Goal: Information Seeking & Learning: Learn about a topic

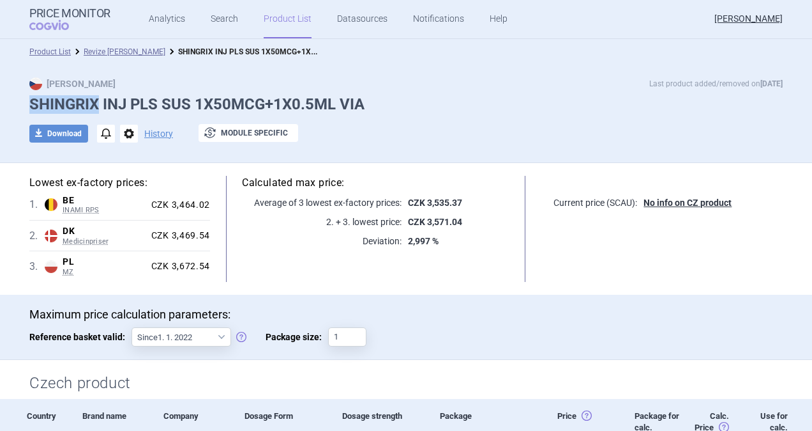
drag, startPoint x: 94, startPoint y: 103, endPoint x: 13, endPoint y: 105, distance: 80.5
click at [13, 105] on div "Max Price Last product added/removed on 2 Sept SHINGRIX INJ PLS SUS 1X50MCG+1X0…" at bounding box center [406, 116] width 805 height 79
copy h1 "SHINGRIX"
click at [599, 336] on div "Maximum price calculation parameters: Reference basket valid: Since 1. 1. 2022 …" at bounding box center [406, 333] width 754 height 52
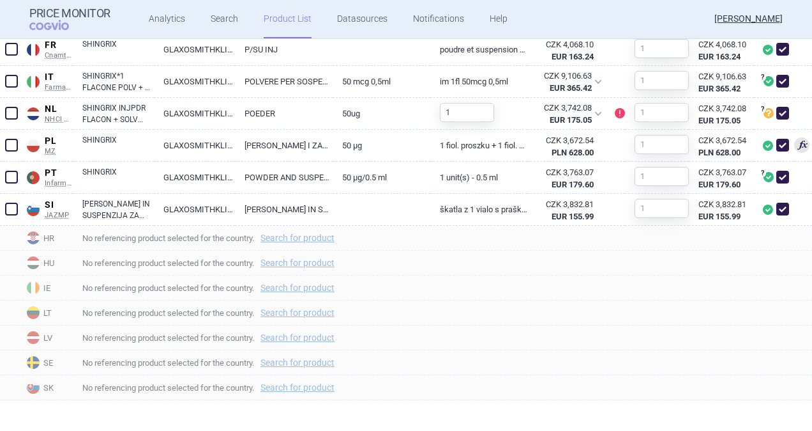
scroll to position [459, 0]
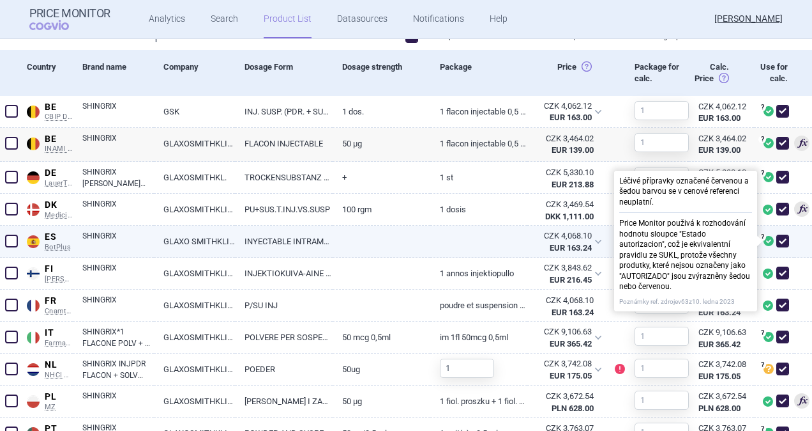
click at [764, 236] on span at bounding box center [769, 241] width 10 height 10
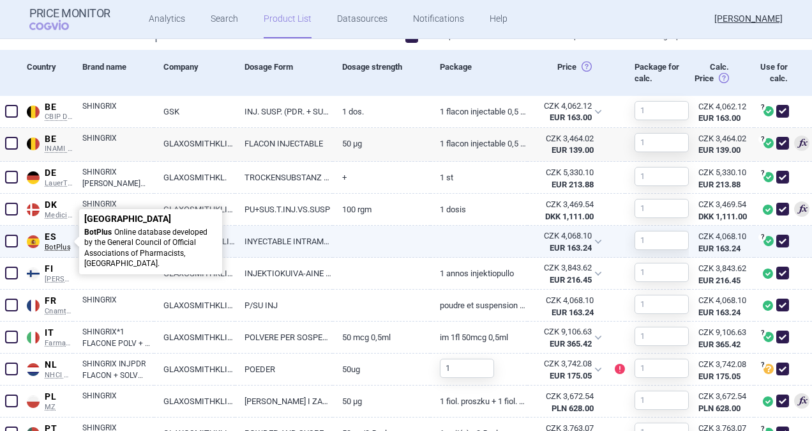
click at [49, 244] on span "BotPlus" at bounding box center [59, 247] width 28 height 9
select select "EUR"
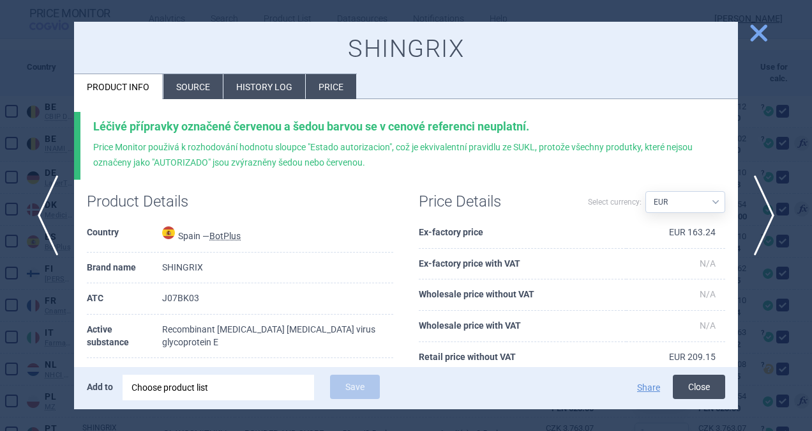
click at [692, 388] on button "Close" at bounding box center [699, 386] width 52 height 24
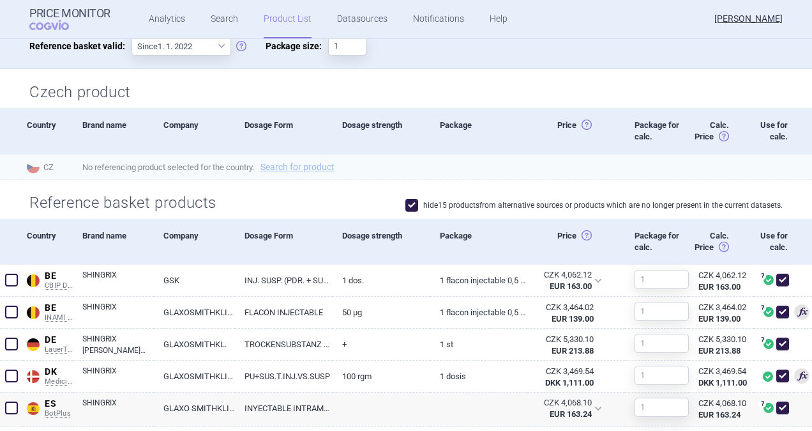
scroll to position [332, 0]
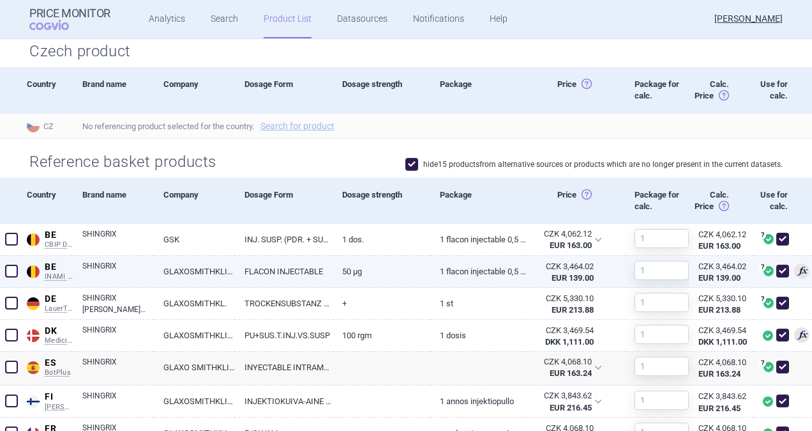
click at [777, 273] on span at bounding box center [783, 270] width 13 height 13
checkbox input "false"
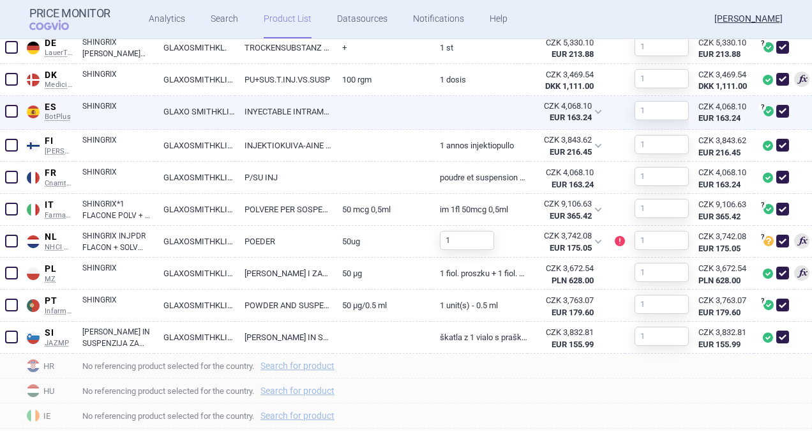
scroll to position [395, 0]
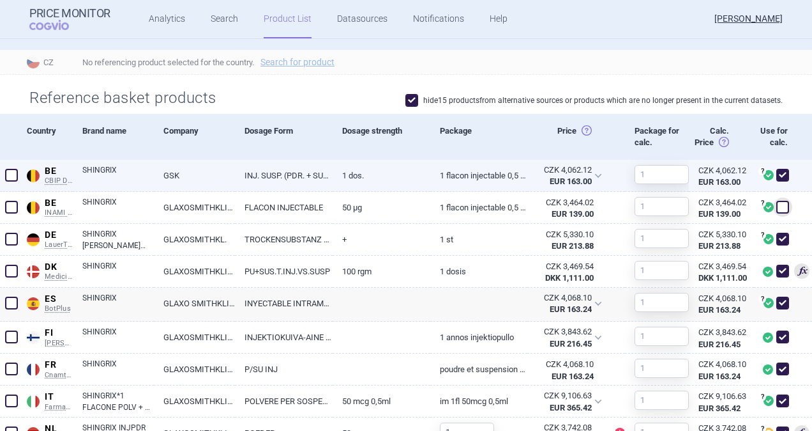
click at [777, 169] on span at bounding box center [783, 175] width 13 height 13
checkbox input "false"
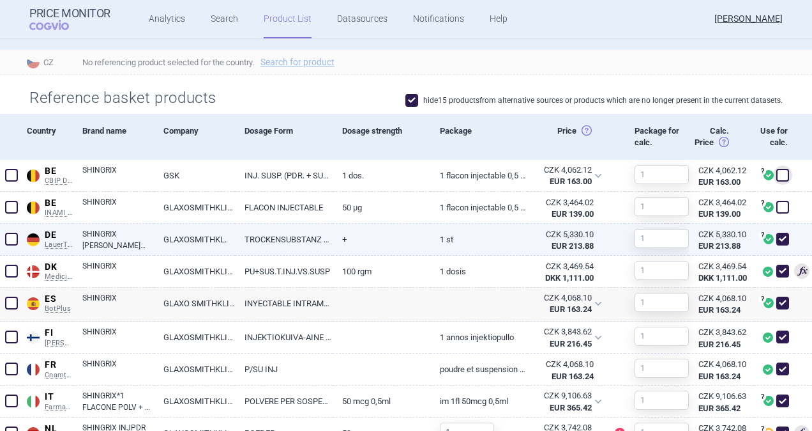
click at [777, 243] on span at bounding box center [783, 238] width 13 height 13
checkbox input "false"
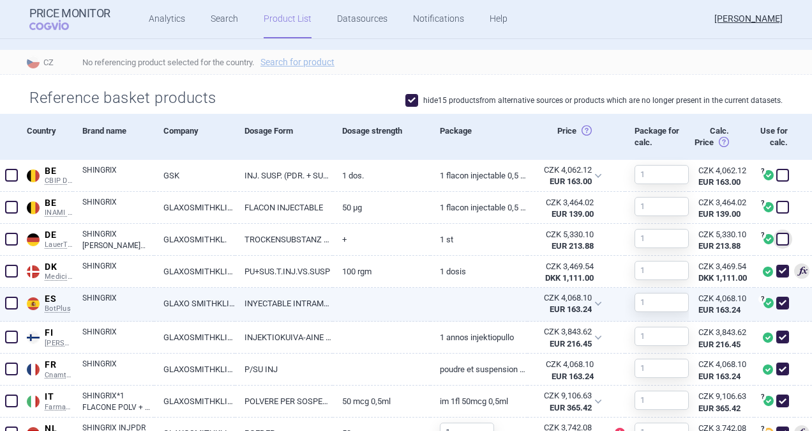
click at [777, 304] on span at bounding box center [783, 302] width 13 height 13
checkbox input "false"
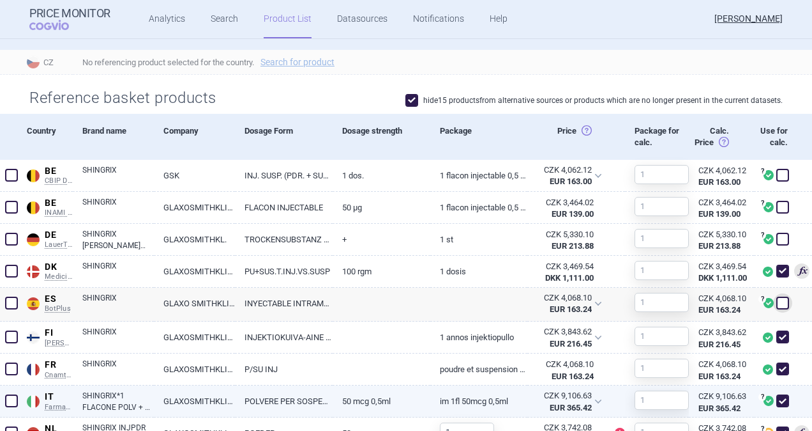
click at [777, 402] on span at bounding box center [783, 400] width 13 height 13
checkbox input "false"
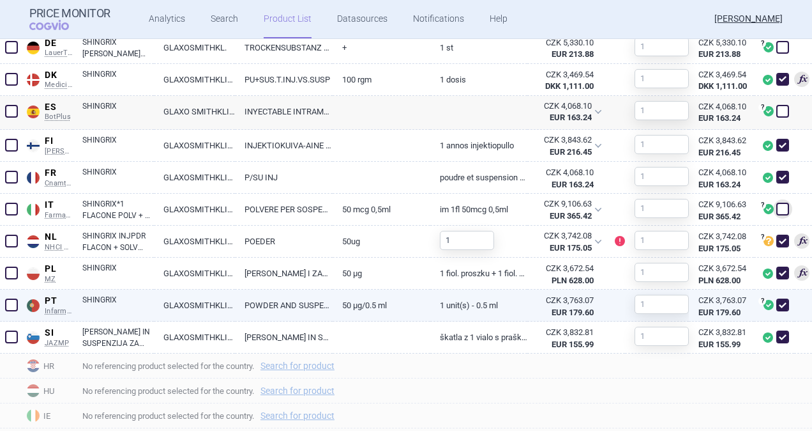
click at [777, 304] on span at bounding box center [783, 304] width 13 height 13
checkbox input "false"
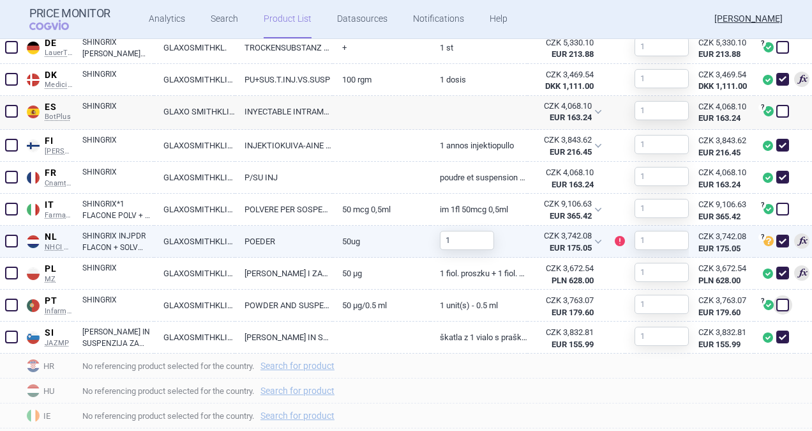
click at [777, 243] on span at bounding box center [783, 240] width 13 height 13
checkbox input "false"
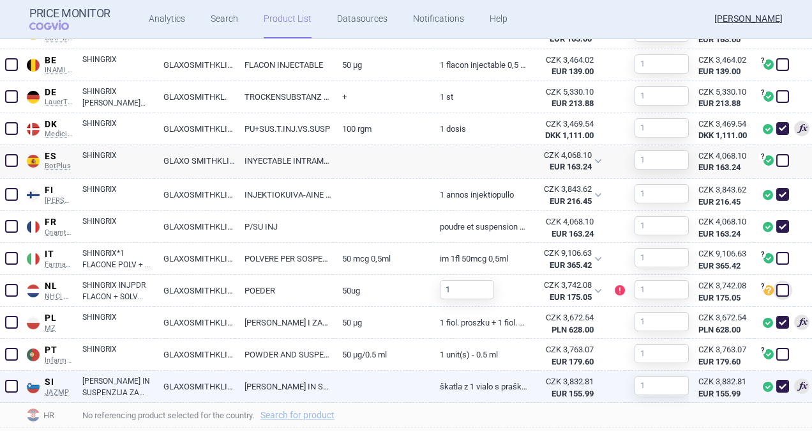
scroll to position [575, 0]
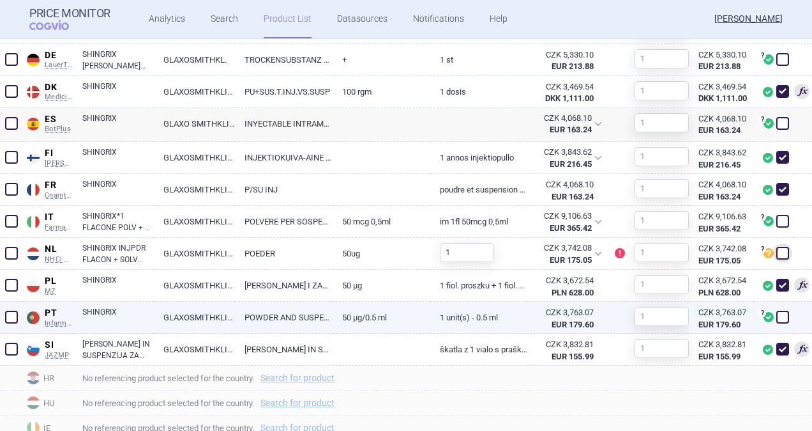
drag, startPoint x: 773, startPoint y: 317, endPoint x: 773, endPoint y: 307, distance: 9.6
click at [777, 317] on span at bounding box center [783, 316] width 13 height 13
checkbox input "true"
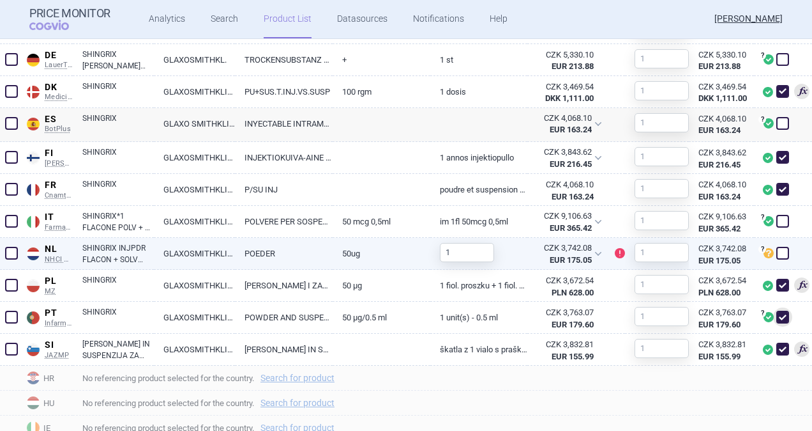
click at [777, 255] on span at bounding box center [783, 253] width 13 height 13
checkbox input "true"
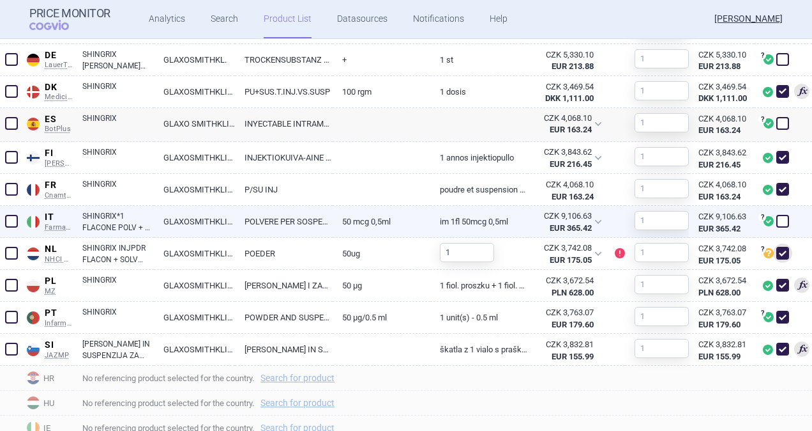
click at [777, 220] on span at bounding box center [783, 221] width 13 height 13
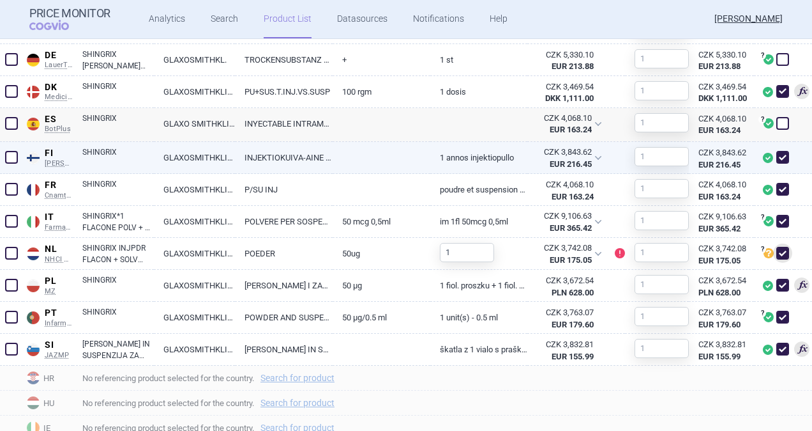
checkbox input "true"
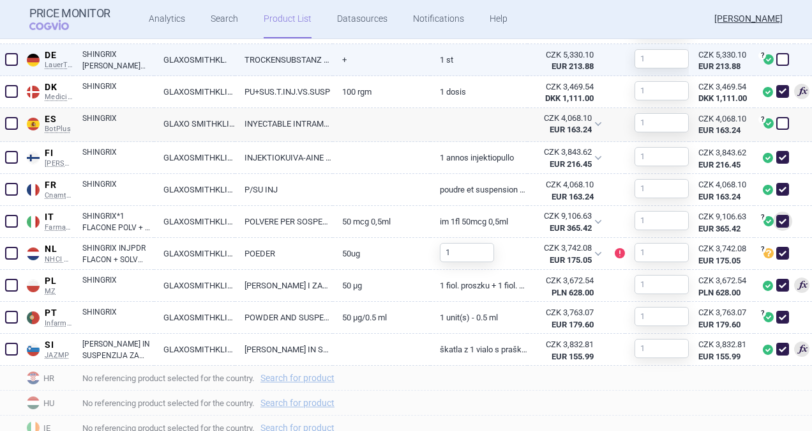
drag, startPoint x: 770, startPoint y: 119, endPoint x: 774, endPoint y: 72, distance: 46.8
click at [772, 111] on div "? Léčivé přípravky označené červenou a šedou barvou se v cenové referenci neupl…" at bounding box center [774, 125] width 40 height 34
click at [774, 50] on span at bounding box center [783, 59] width 19 height 19
checkbox input "true"
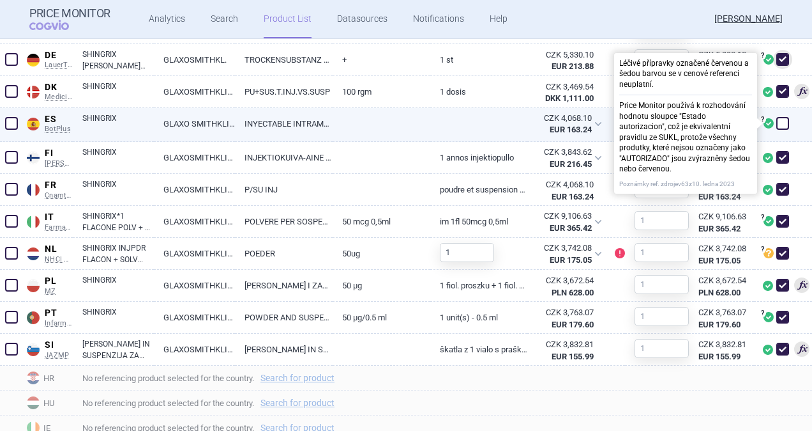
scroll to position [447, 0]
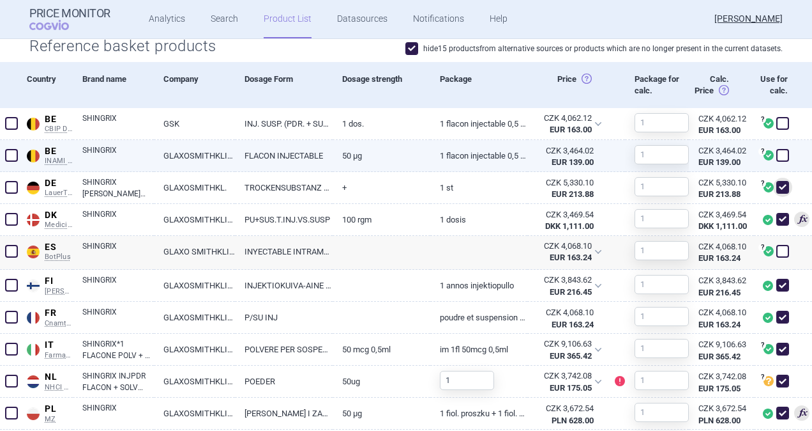
click at [777, 151] on span at bounding box center [783, 155] width 13 height 13
checkbox input "true"
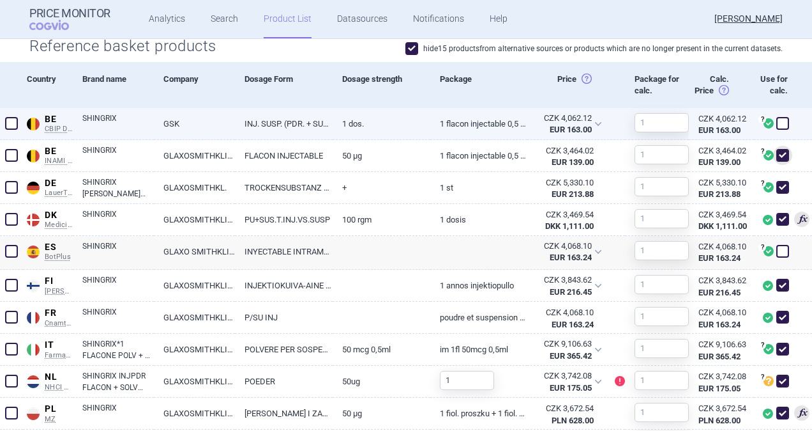
click at [774, 114] on span at bounding box center [783, 123] width 19 height 19
checkbox input "true"
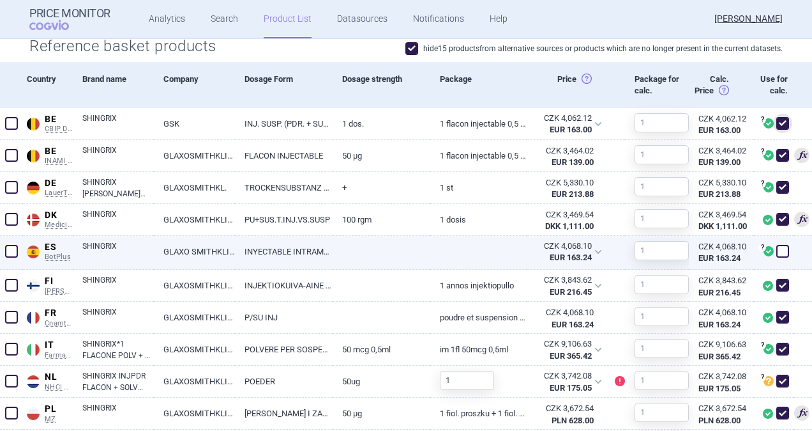
click at [777, 249] on span at bounding box center [783, 251] width 13 height 13
checkbox input "true"
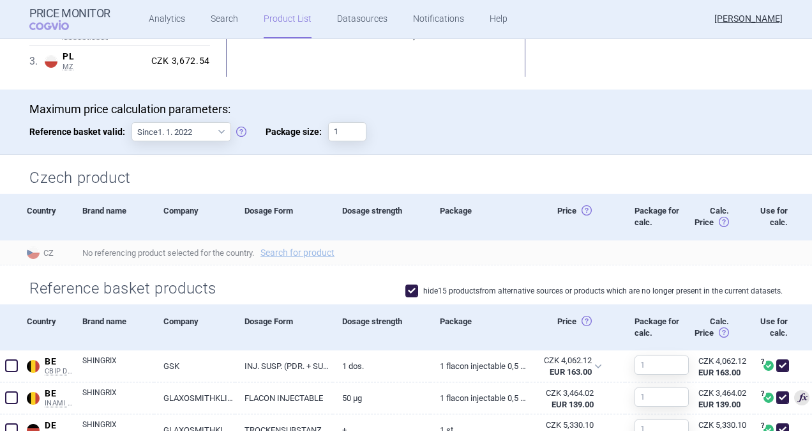
scroll to position [319, 0]
